Goal: Task Accomplishment & Management: Manage account settings

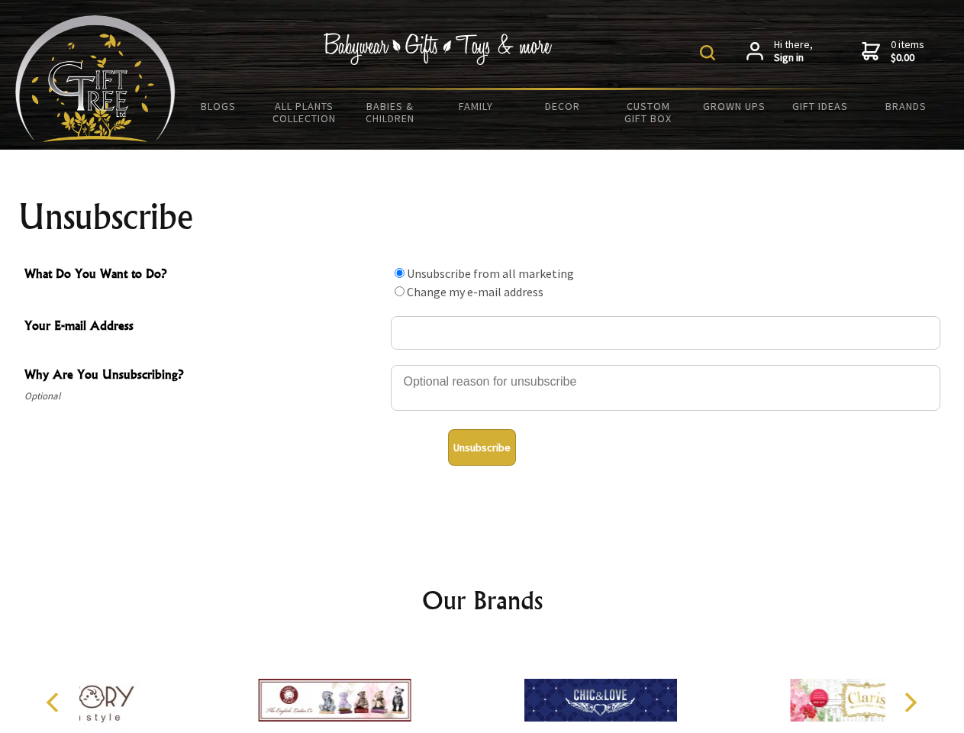
click at [710, 53] on img at bounding box center [707, 52] width 15 height 15
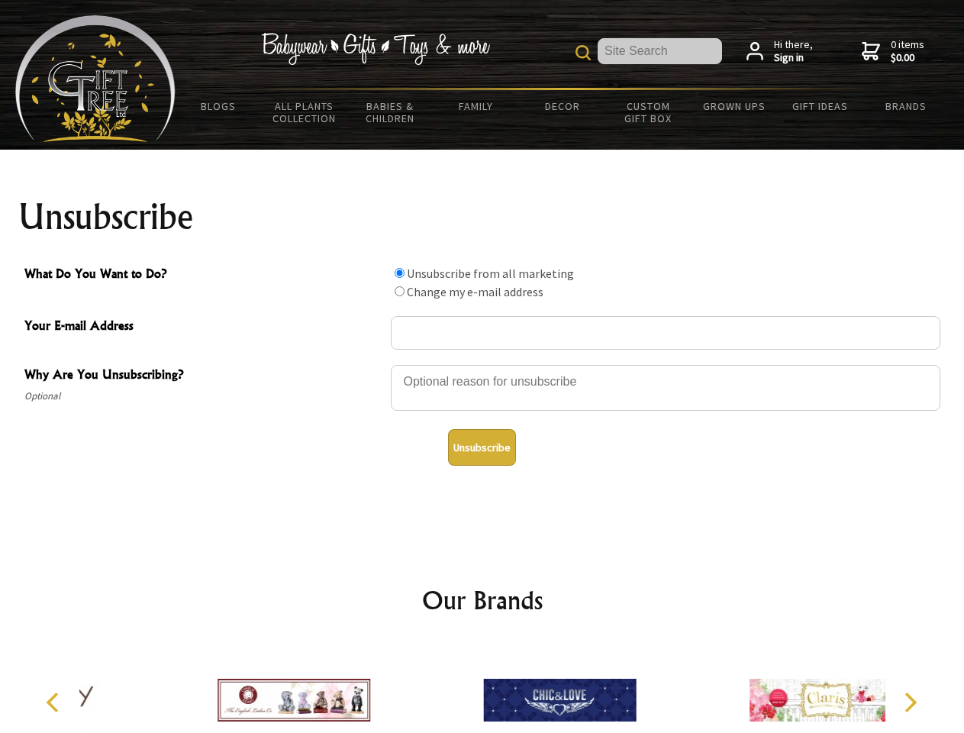
click at [483, 364] on div at bounding box center [666, 389] width 550 height 53
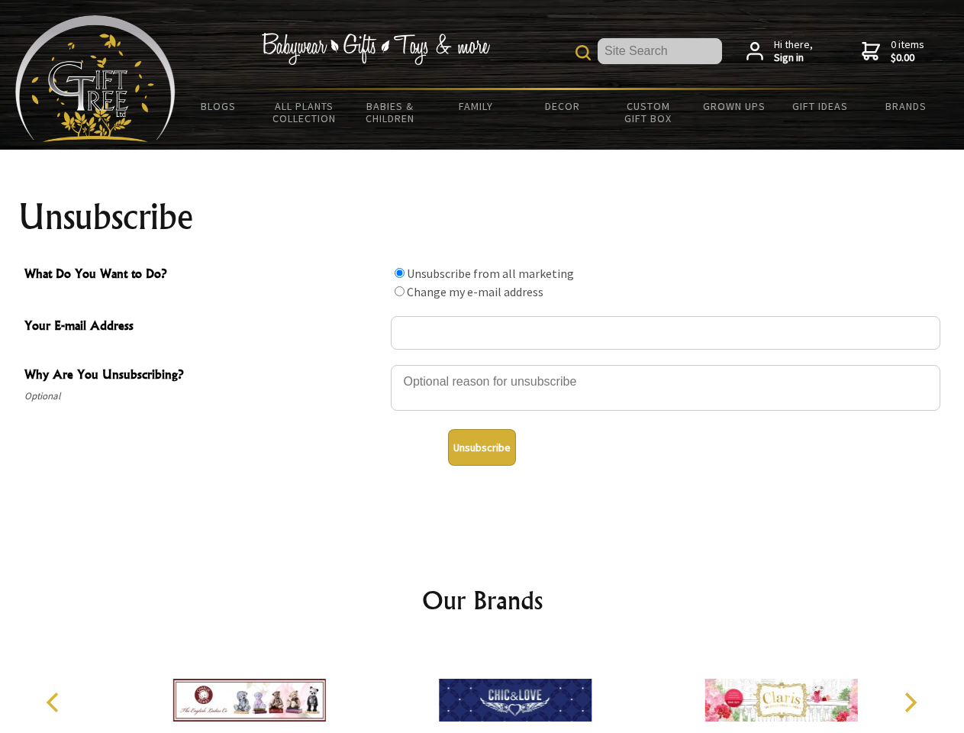
click at [399, 273] on input "What Do You Want to Do?" at bounding box center [400, 273] width 10 height 10
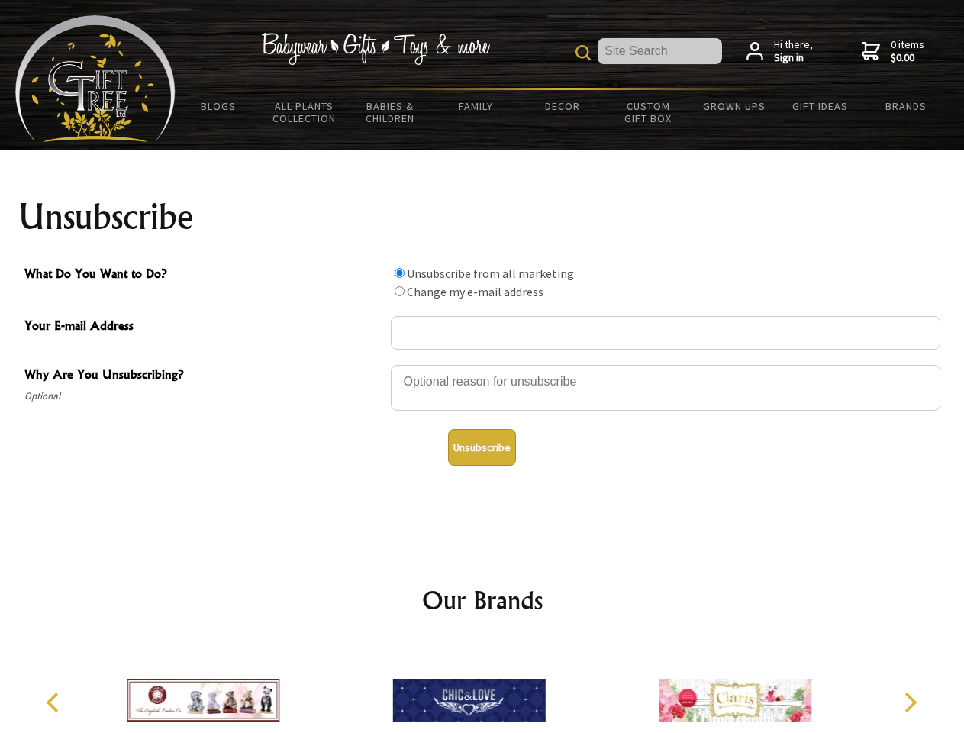
click at [399, 291] on input "What Do You Want to Do?" at bounding box center [400, 291] width 10 height 10
radio input "true"
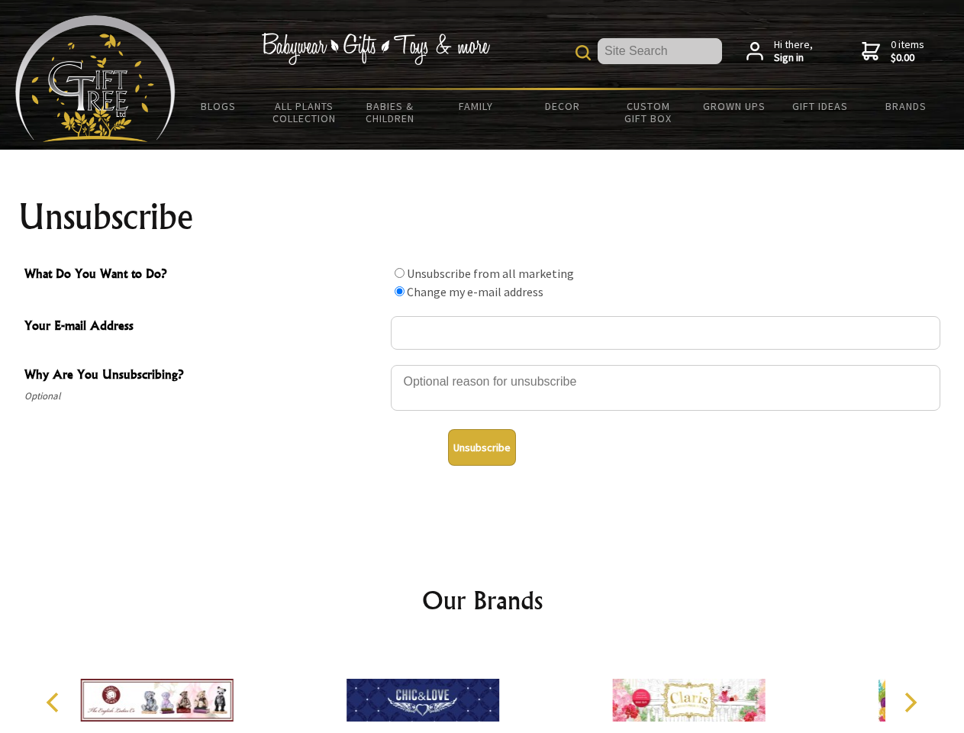
click at [482, 447] on button "Unsubscribe" at bounding box center [482, 447] width 68 height 37
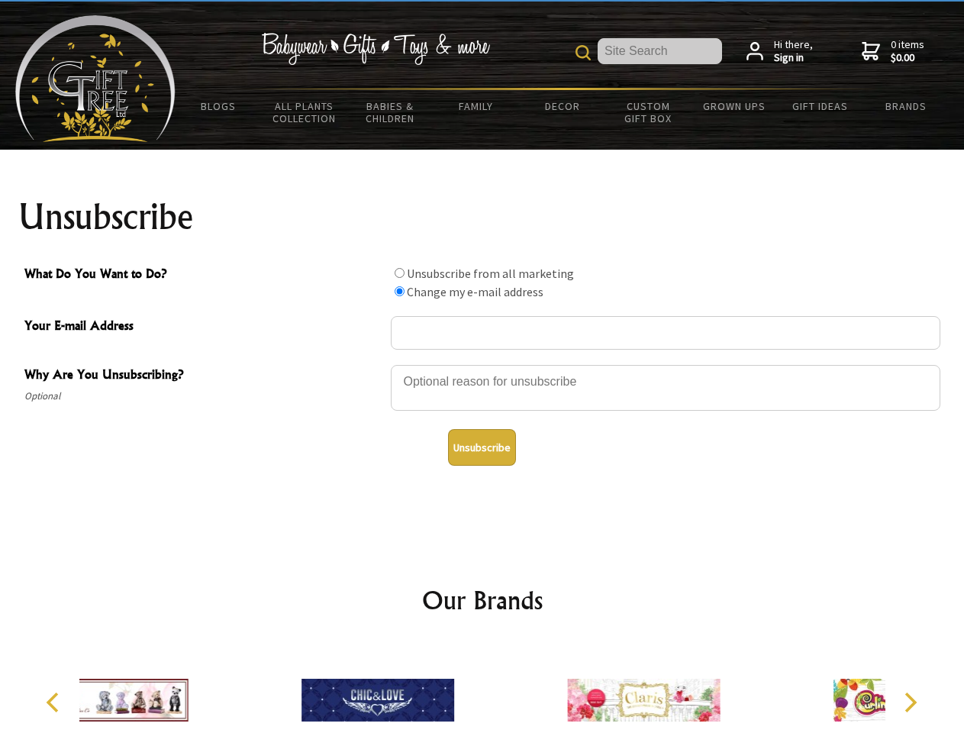
click at [483, 688] on div at bounding box center [378, 702] width 266 height 119
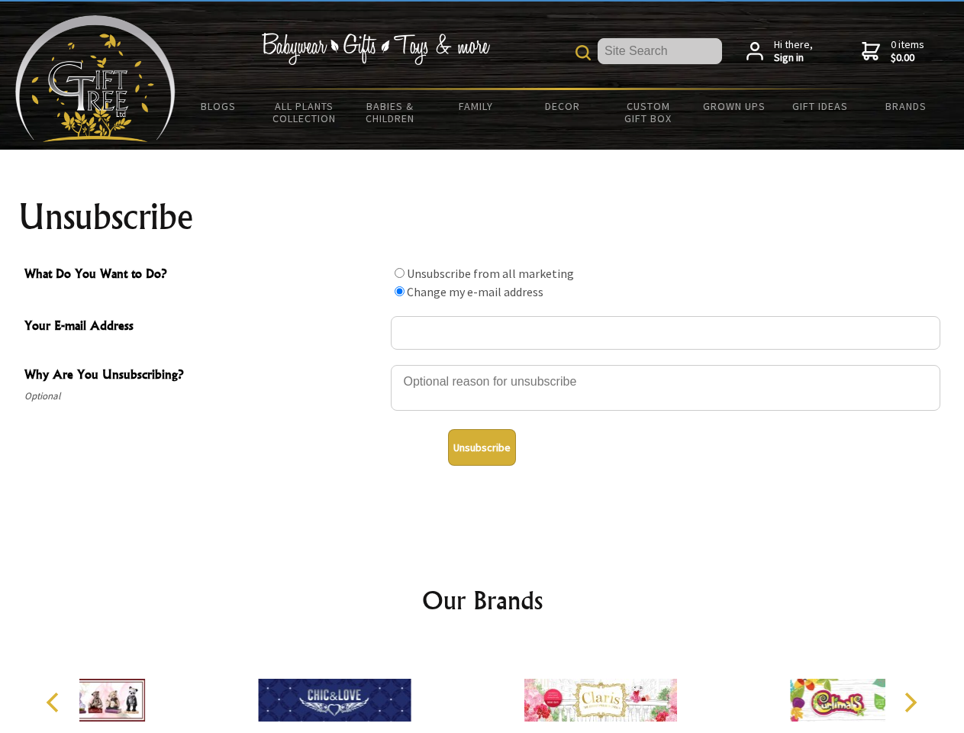
click at [55, 702] on icon "Previous" at bounding box center [54, 703] width 20 height 20
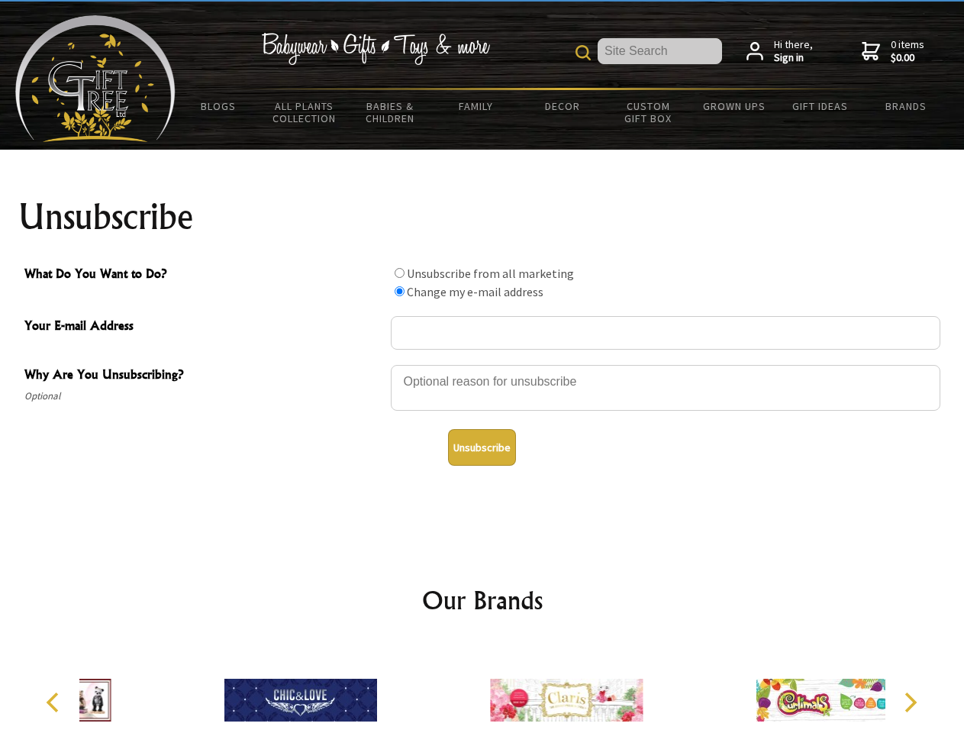
click at [910, 702] on icon "Next" at bounding box center [909, 703] width 20 height 20
